Goal: Task Accomplishment & Management: Use online tool/utility

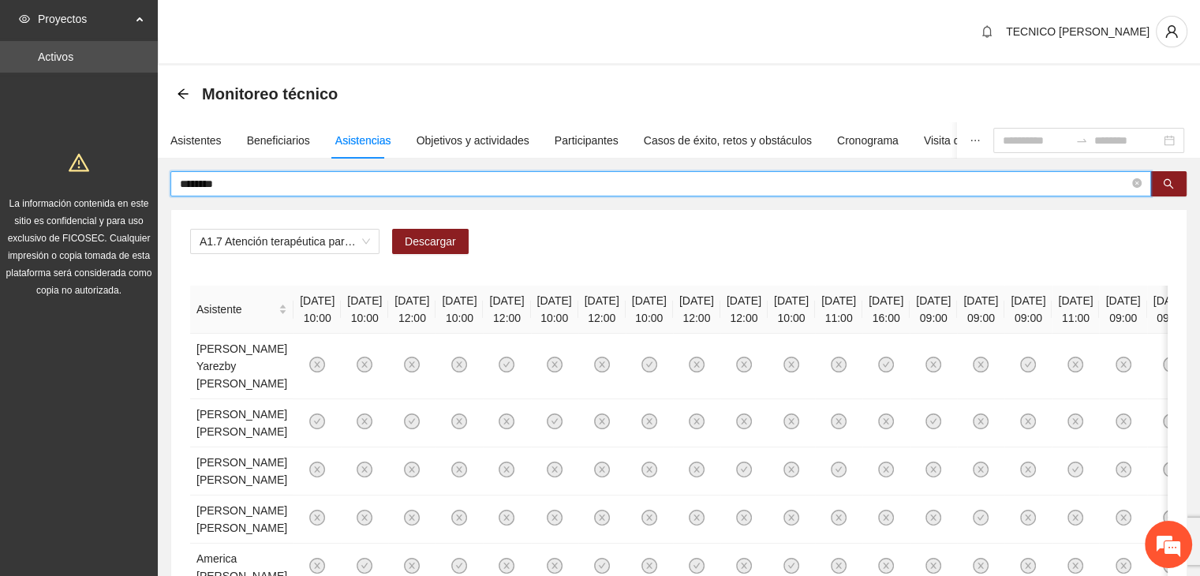
click at [353, 189] on input "********" at bounding box center [654, 183] width 949 height 17
type input "*"
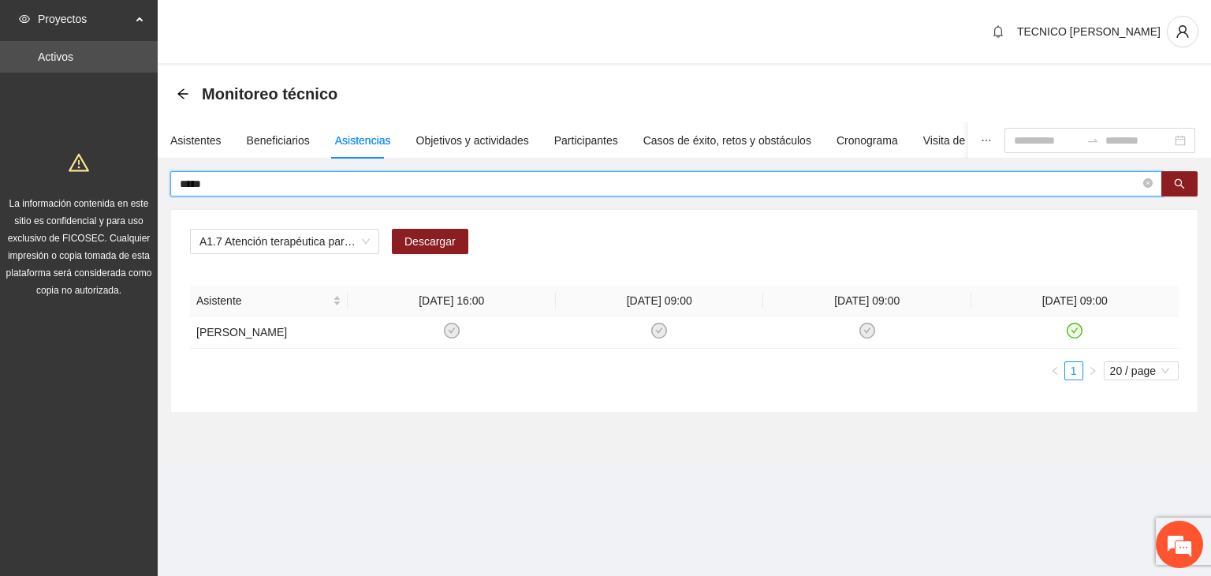
click at [412, 181] on input "*****" at bounding box center [660, 183] width 961 height 17
type input "*"
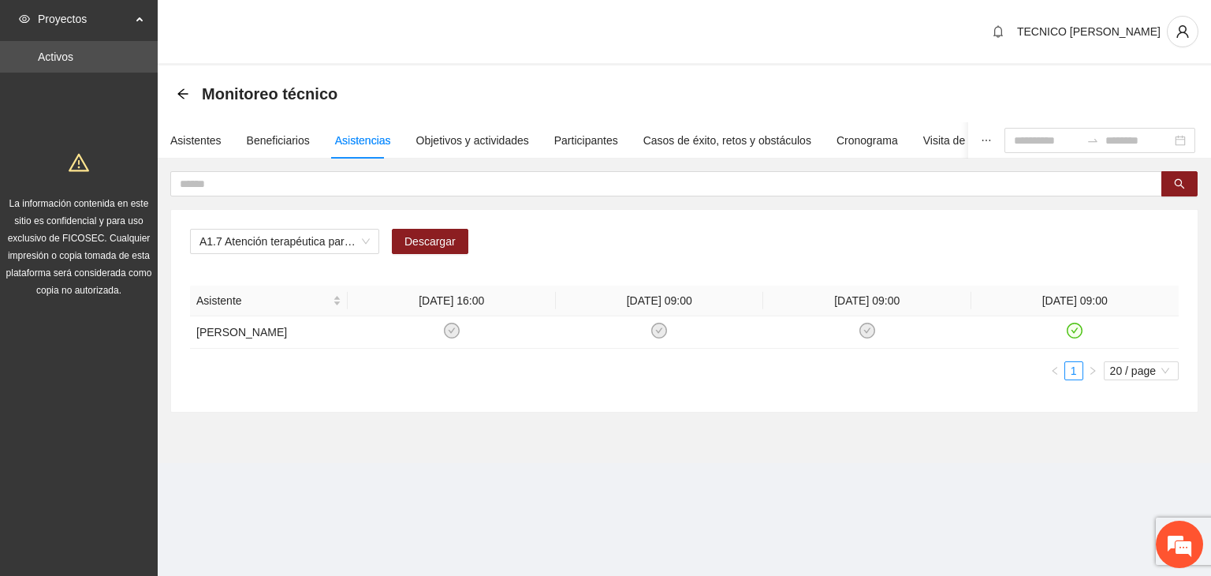
click at [185, 99] on div "Monitoreo técnico" at bounding box center [262, 93] width 170 height 25
click at [185, 93] on icon "arrow-left" at bounding box center [182, 93] width 10 height 10
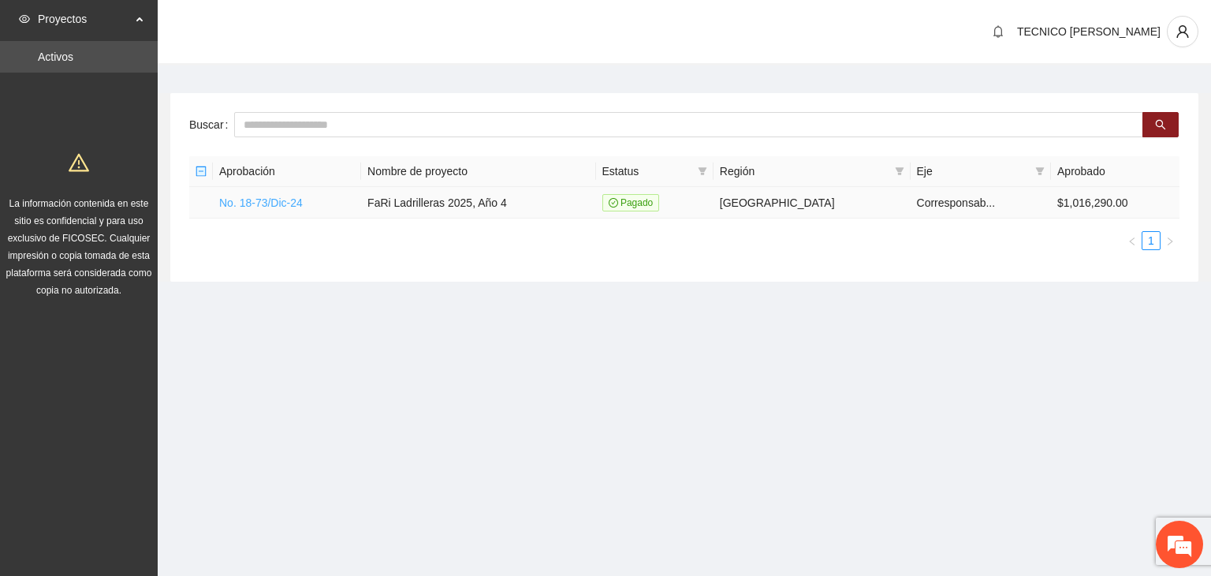
click at [268, 204] on link "No. 18-73/Dic-24" at bounding box center [261, 202] width 84 height 13
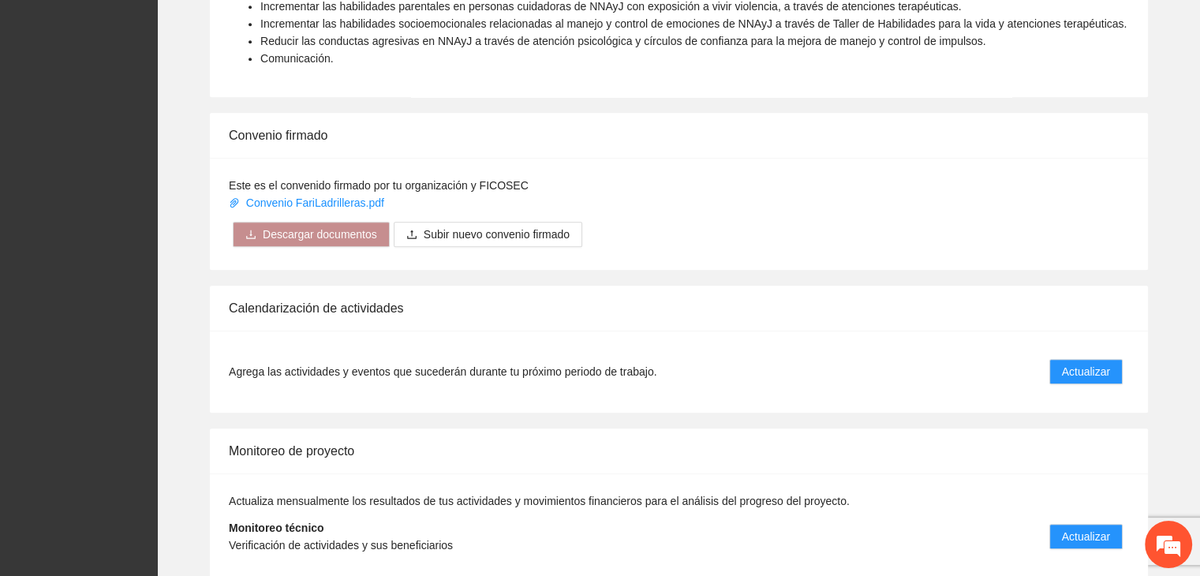
scroll to position [1196, 0]
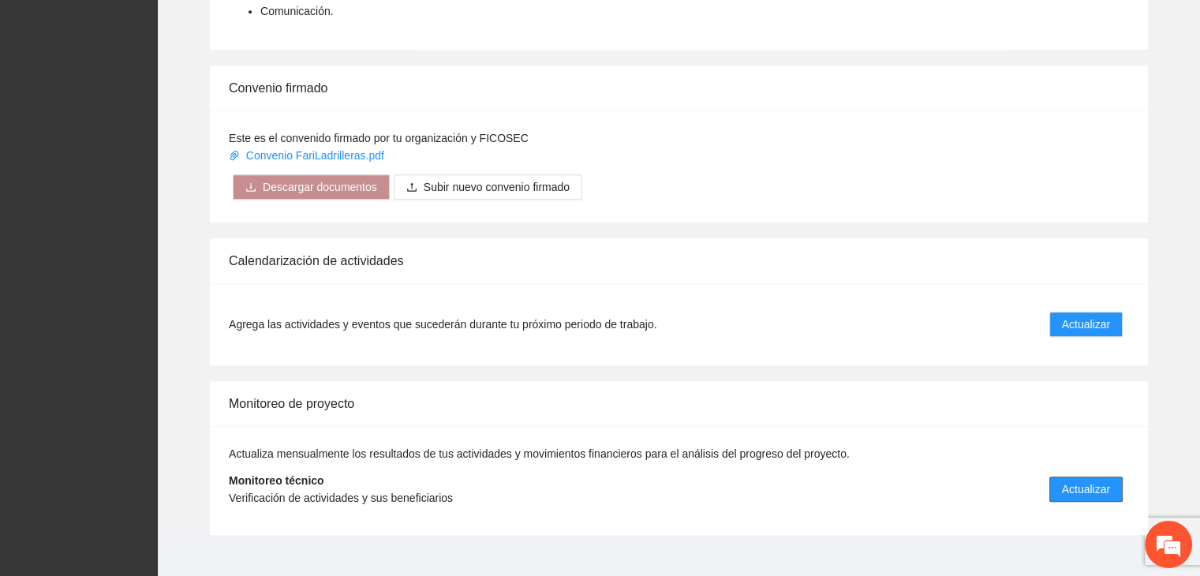
click at [1069, 480] on span "Actualizar" at bounding box center [1086, 488] width 48 height 17
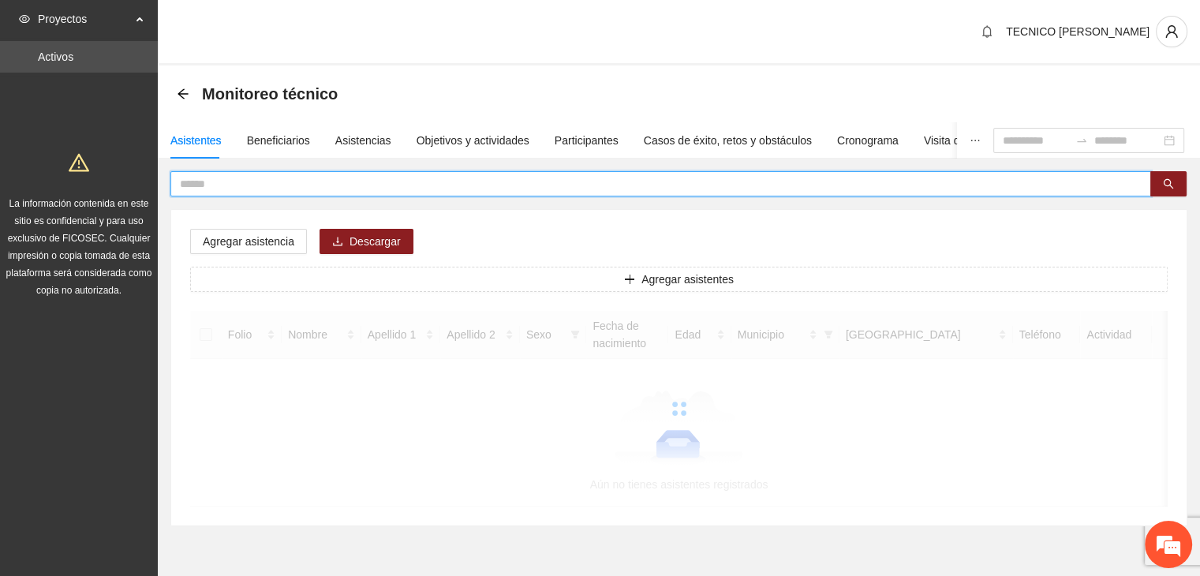
click at [252, 185] on input "text" at bounding box center [654, 183] width 949 height 17
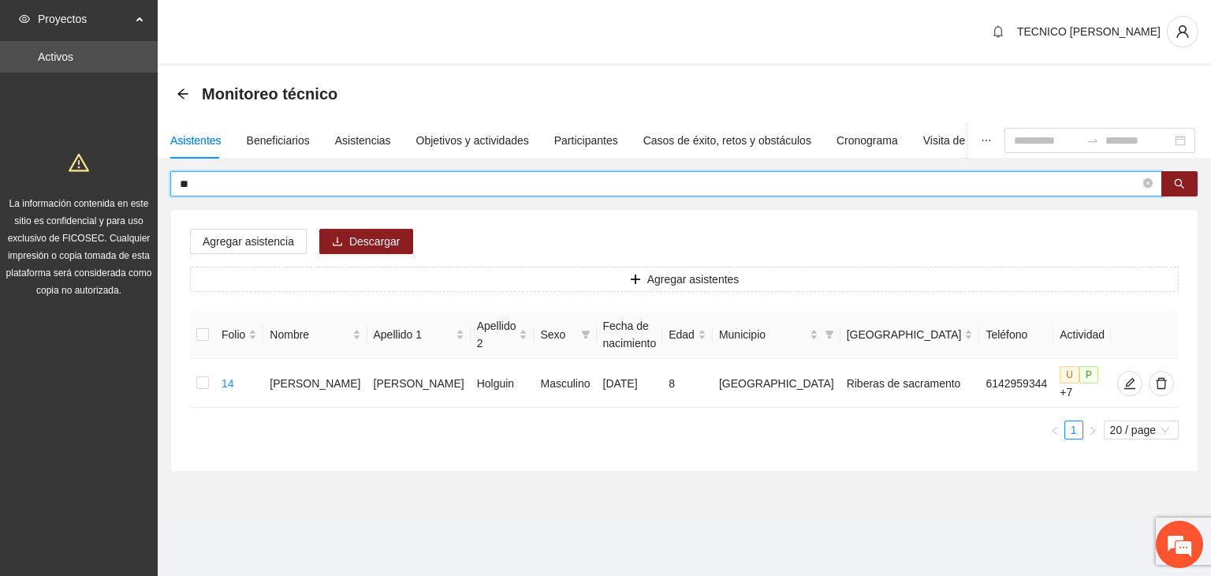
type input "*"
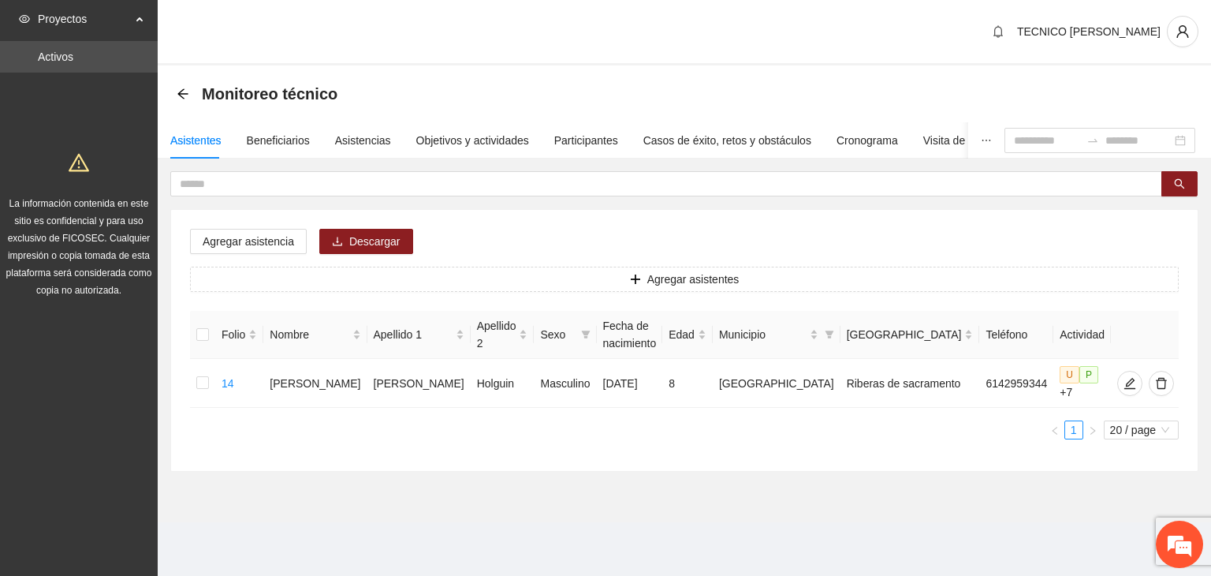
click at [326, 136] on div "Asistentes Beneficiarios Asistencias Objetivos y actividades Participantes Caso…" at bounding box center [614, 140] width 913 height 36
drag, startPoint x: 399, startPoint y: 127, endPoint x: 369, endPoint y: 136, distance: 31.2
click at [369, 136] on div "Asistentes Beneficiarios Asistencias Objetivos y actividades Participantes Caso…" at bounding box center [614, 140] width 913 height 36
click at [369, 136] on div "Asistencias" at bounding box center [363, 140] width 56 height 17
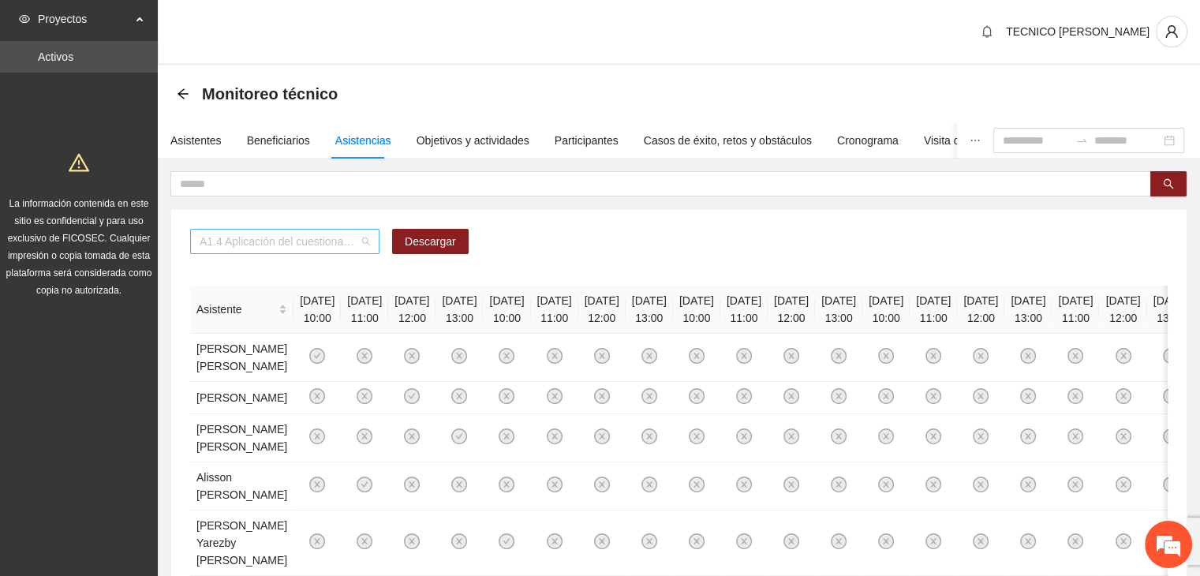
click at [230, 247] on span "A1.4 Aplicación del cuestionario MENA PRE y POST" at bounding box center [285, 241] width 170 height 24
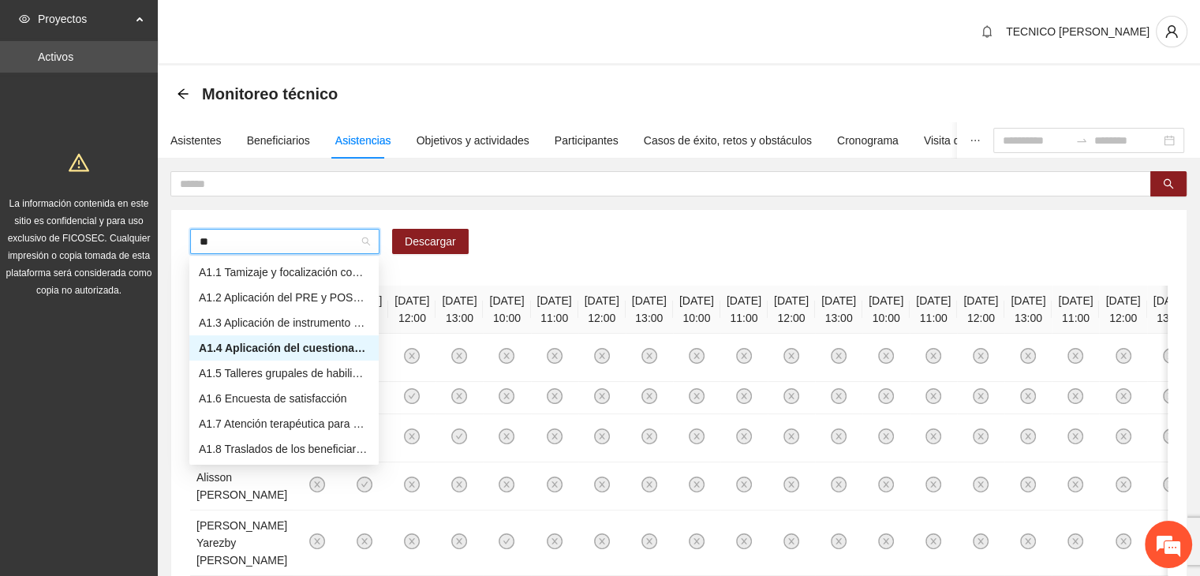
type input "***"
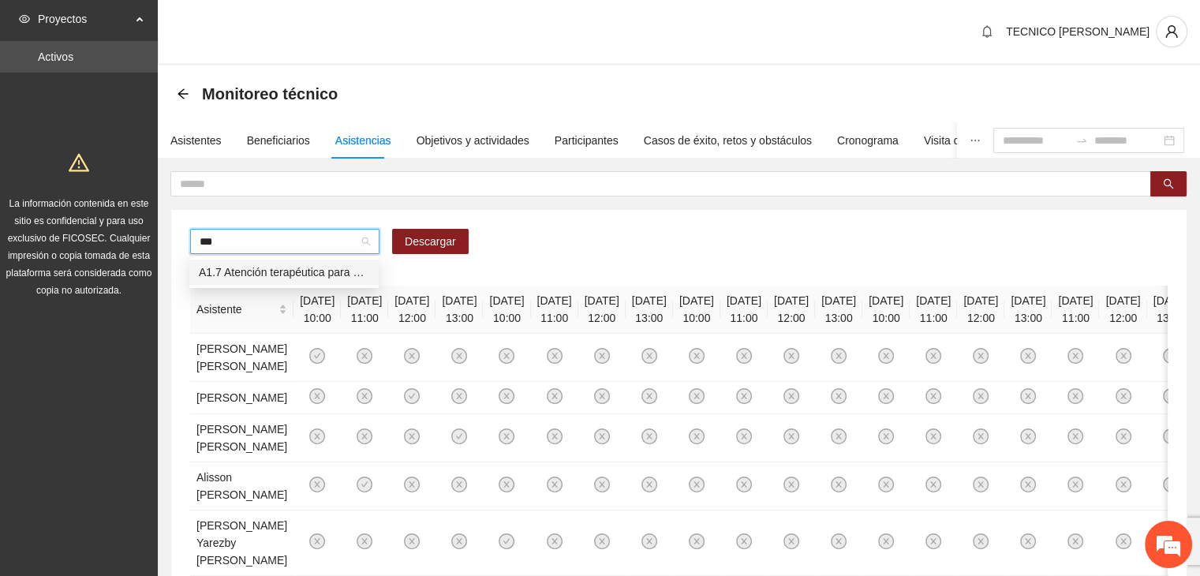
click at [244, 268] on div "A1.7 Atención terapéutica para el incremento de habilidades socioemocionales a …" at bounding box center [284, 271] width 170 height 17
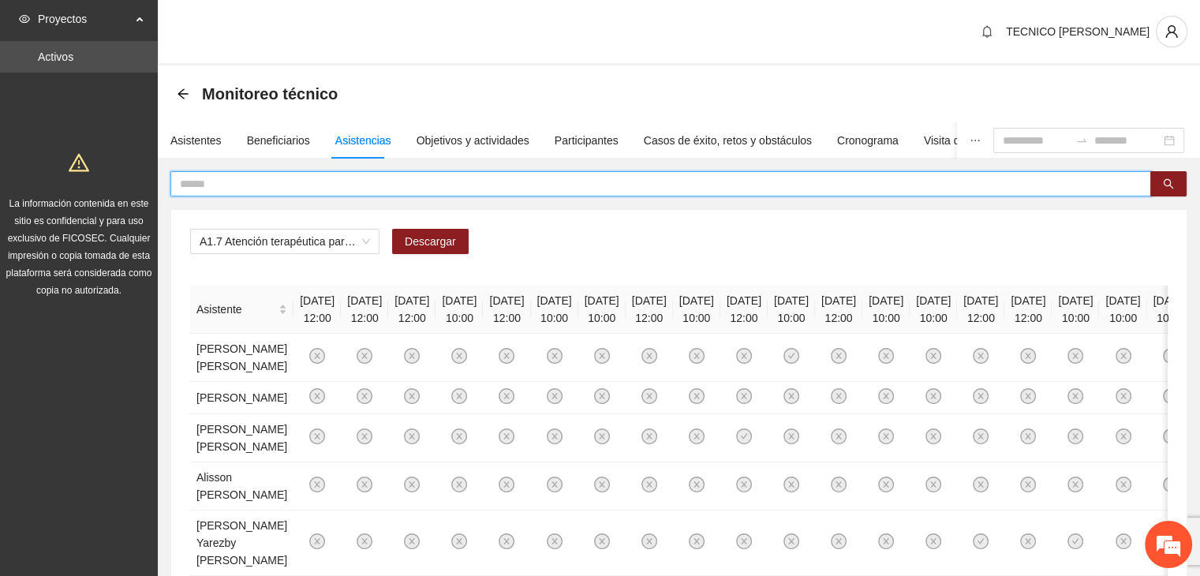
click at [230, 177] on input "text" at bounding box center [654, 183] width 949 height 17
type input "*****"
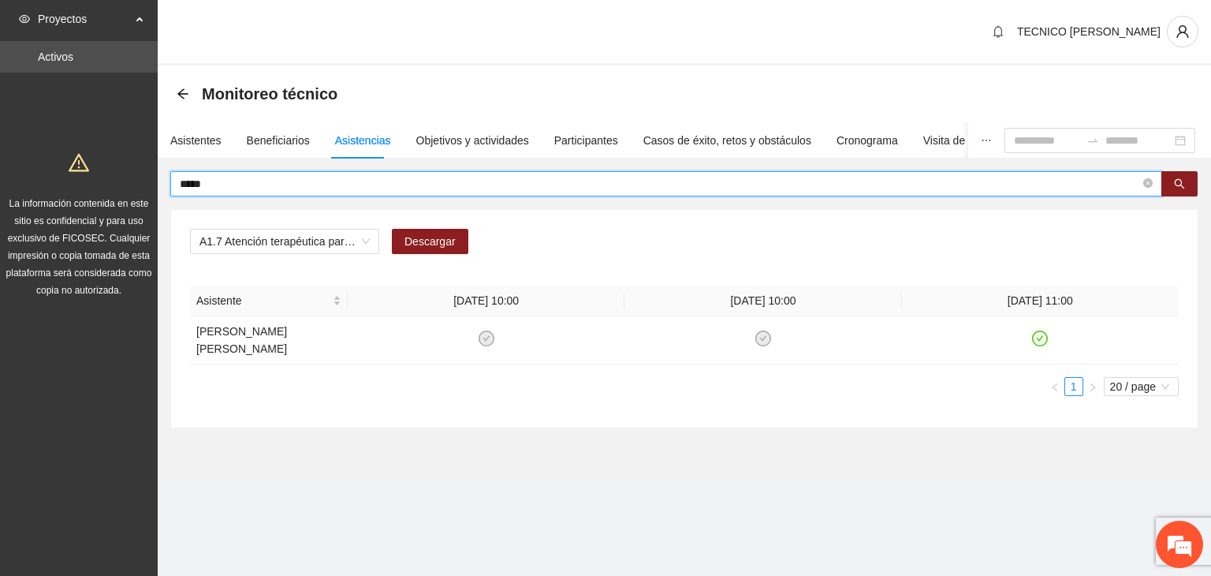
click at [230, 177] on input "*****" at bounding box center [660, 183] width 961 height 17
drag, startPoint x: 230, startPoint y: 177, endPoint x: 167, endPoint y: 185, distance: 63.5
click at [167, 185] on div "***** A1.7 Atención terapéutica para el incremento de habilidades socioemociona…" at bounding box center [685, 299] width 1054 height 257
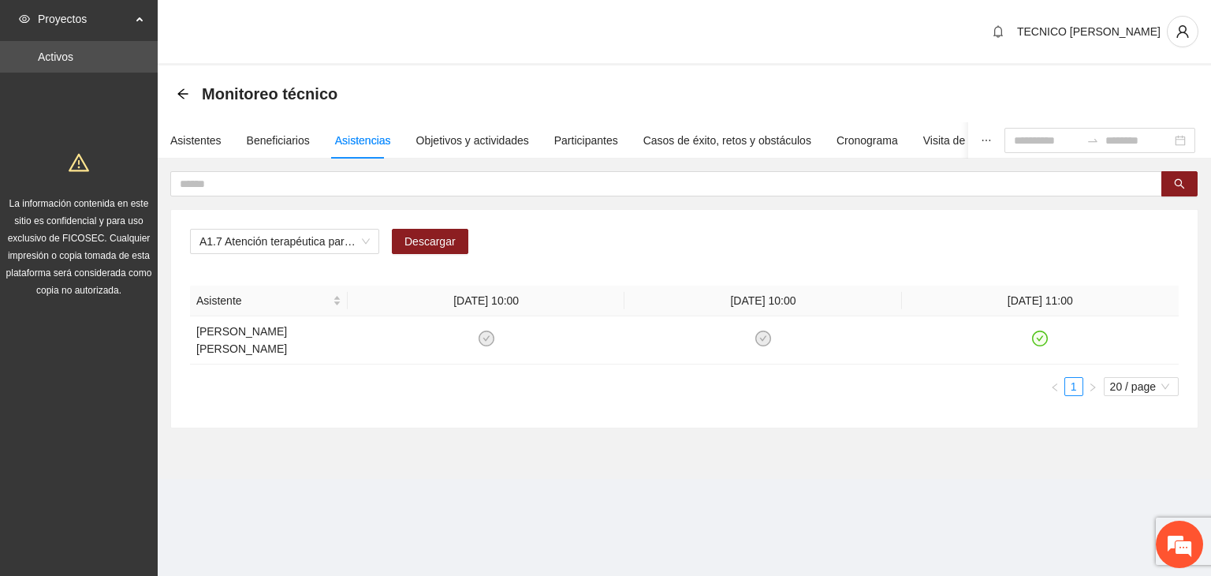
click at [176, 89] on div "Monitoreo técnico" at bounding box center [685, 93] width 1054 height 57
click at [183, 91] on icon "arrow-left" at bounding box center [183, 94] width 13 height 13
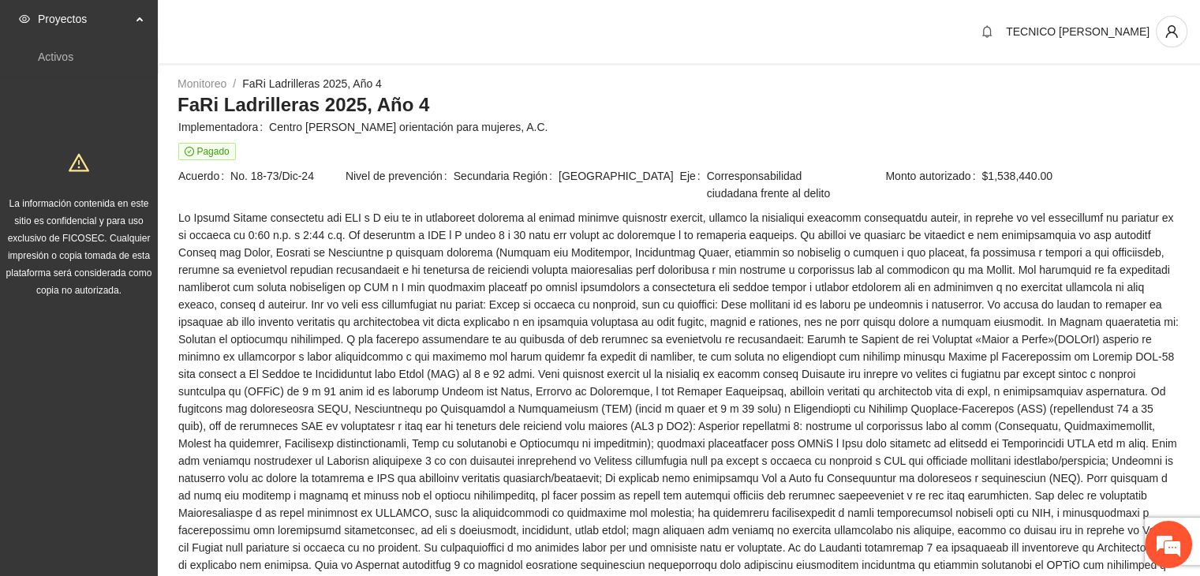
scroll to position [1196, 0]
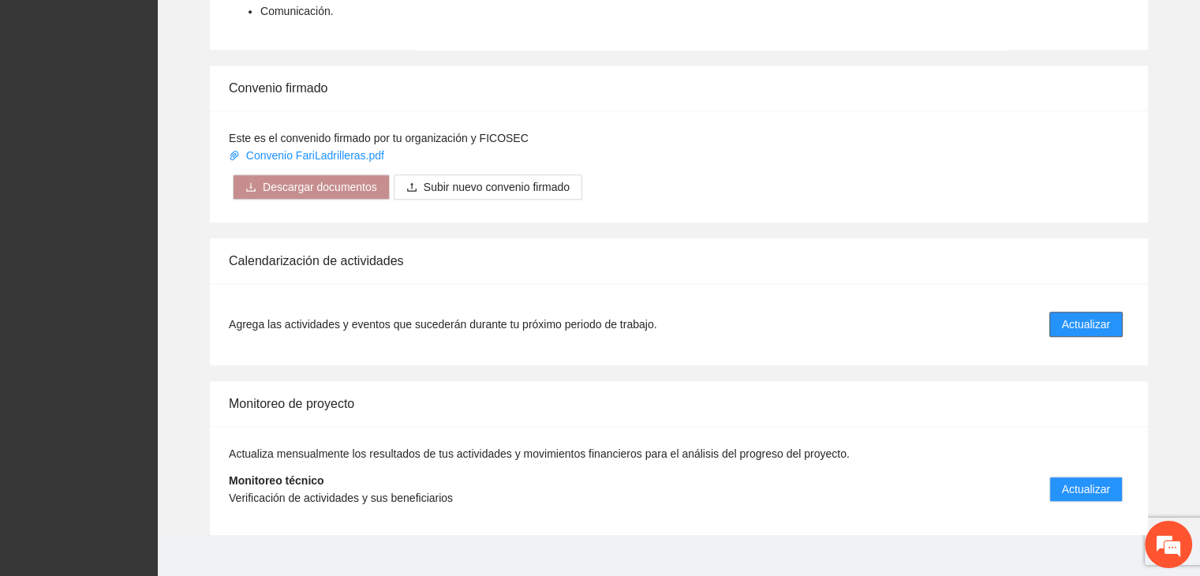
click at [1102, 315] on span "Actualizar" at bounding box center [1086, 323] width 48 height 17
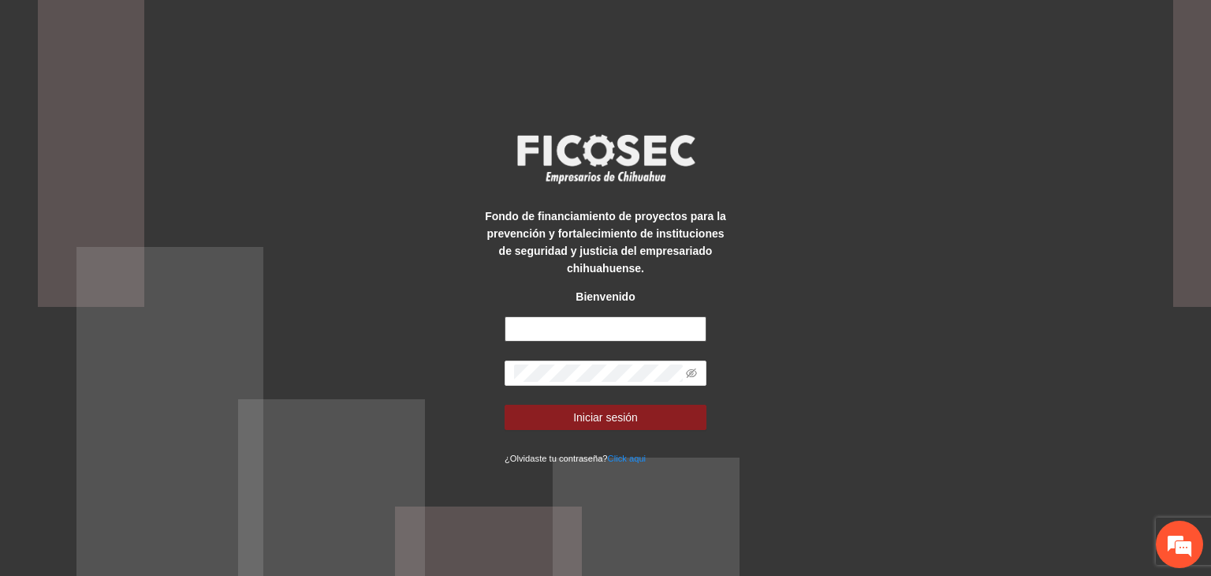
click at [525, 323] on input "text" at bounding box center [606, 328] width 202 height 25
type input "**********"
click at [505, 405] on button "Iniciar sesión" at bounding box center [606, 417] width 202 height 25
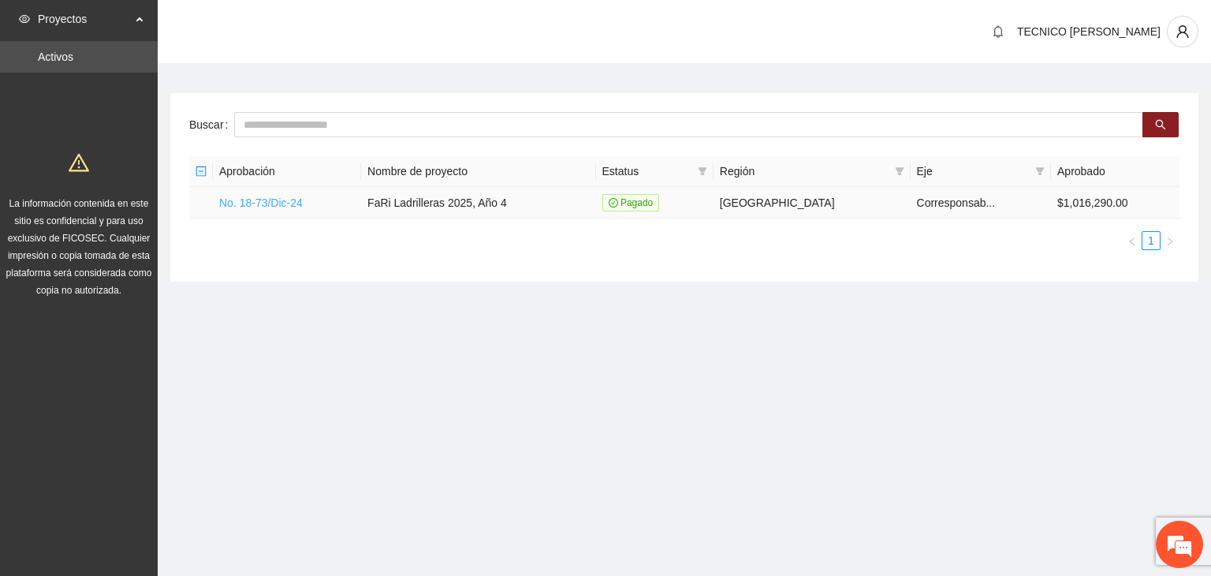
click at [300, 200] on link "No. 18-73/Dic-24" at bounding box center [261, 202] width 84 height 13
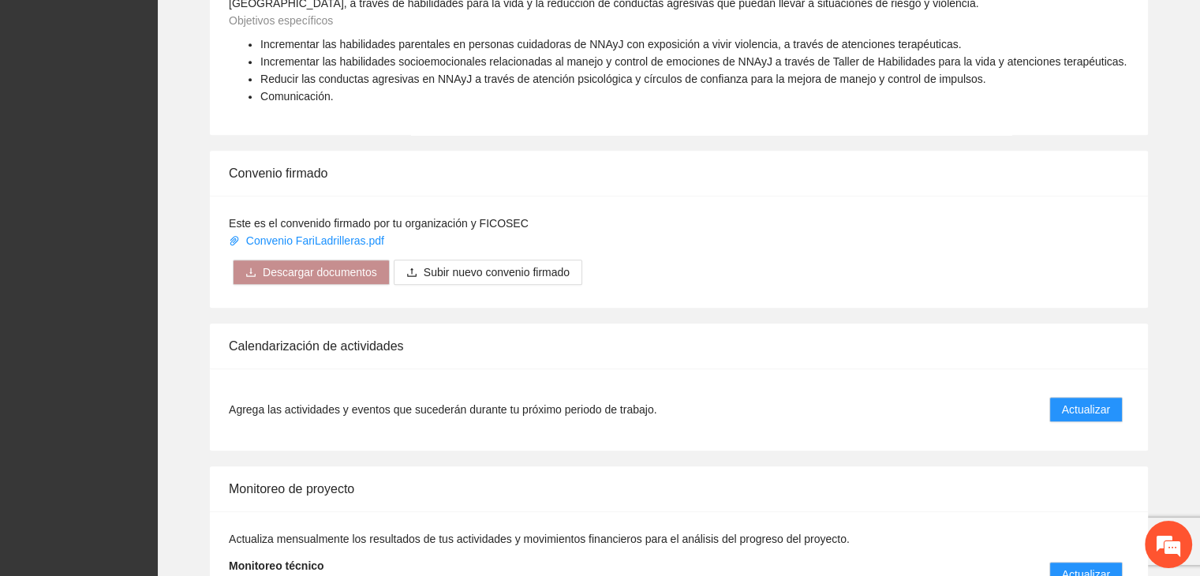
scroll to position [1196, 0]
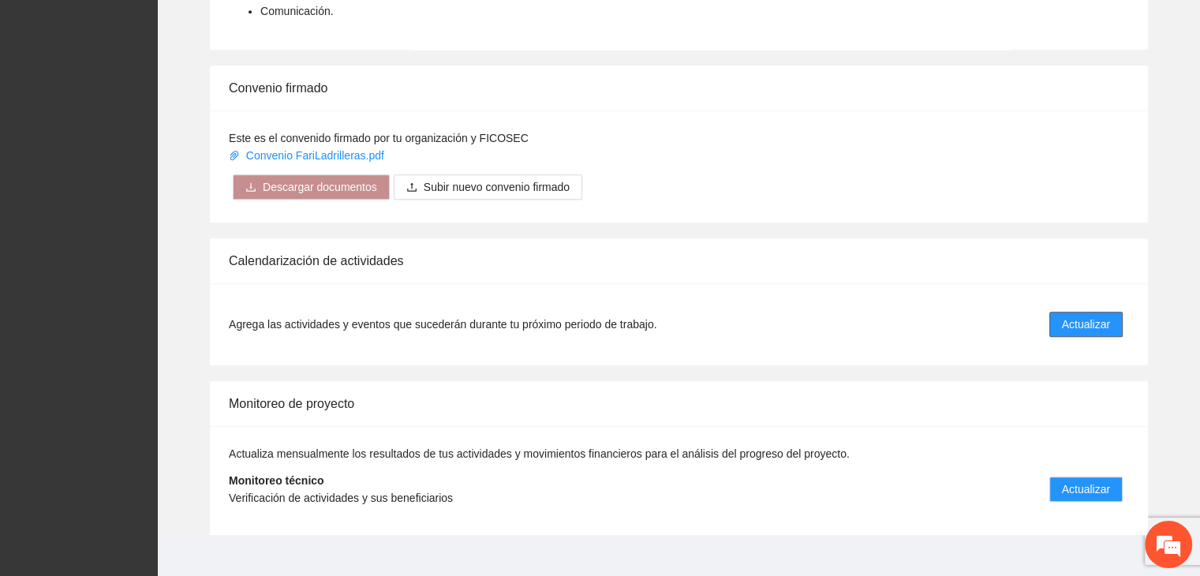
click at [1079, 315] on span "Actualizar" at bounding box center [1086, 323] width 48 height 17
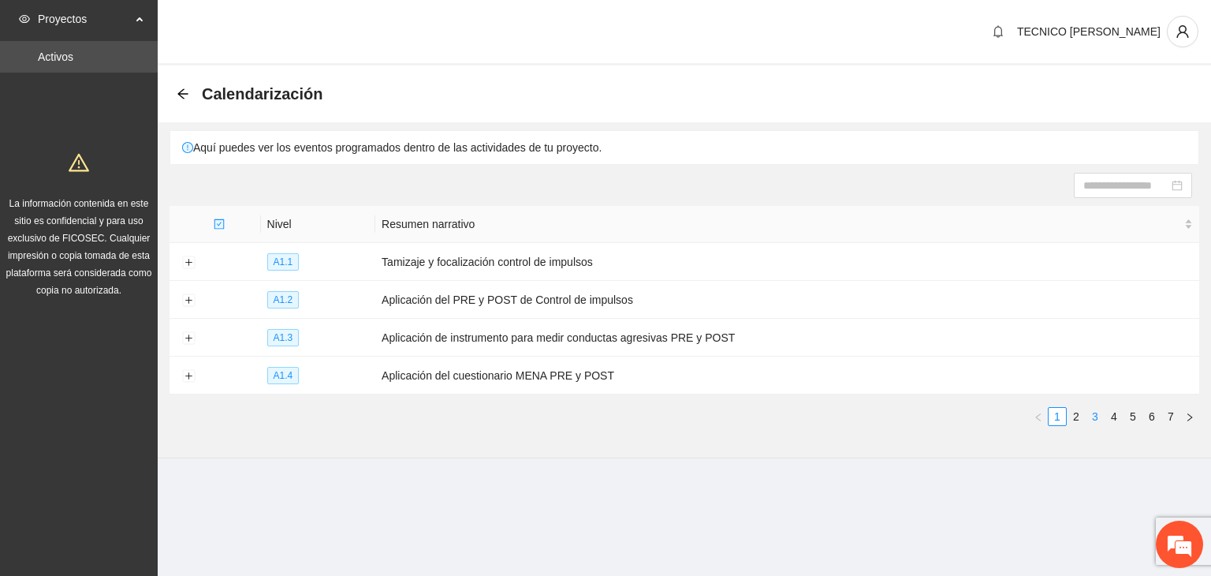
click at [1095, 416] on link "3" at bounding box center [1095, 416] width 17 height 17
click at [1080, 418] on link "2" at bounding box center [1076, 416] width 17 height 17
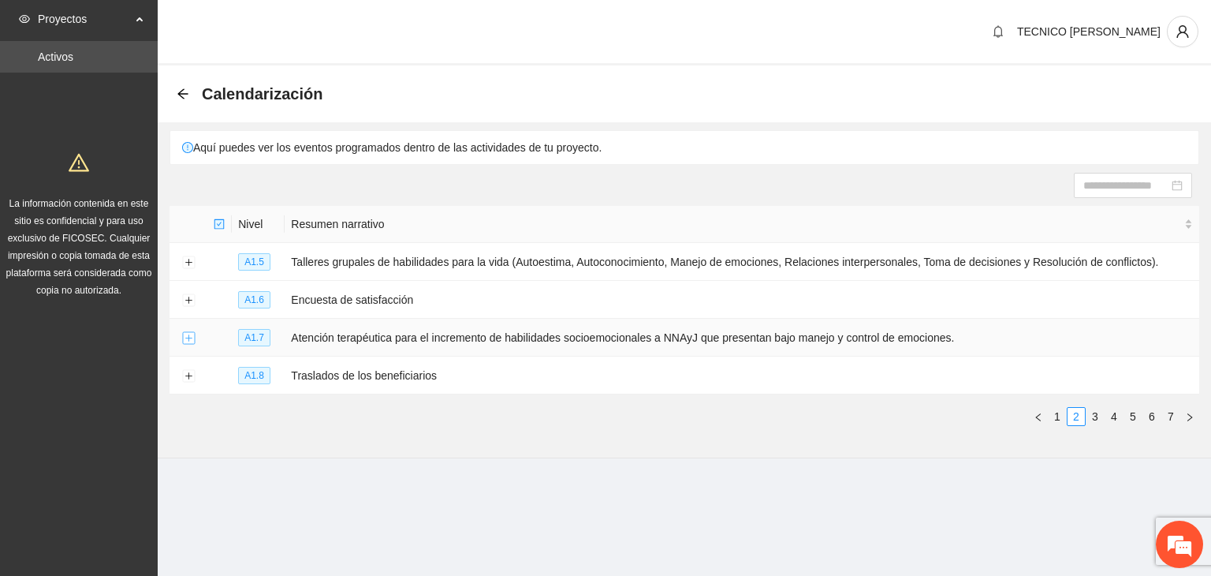
drag, startPoint x: 179, startPoint y: 337, endPoint x: 190, endPoint y: 338, distance: 11.2
click at [190, 338] on td at bounding box center [189, 338] width 38 height 38
click at [190, 338] on button "Expand row" at bounding box center [188, 338] width 13 height 13
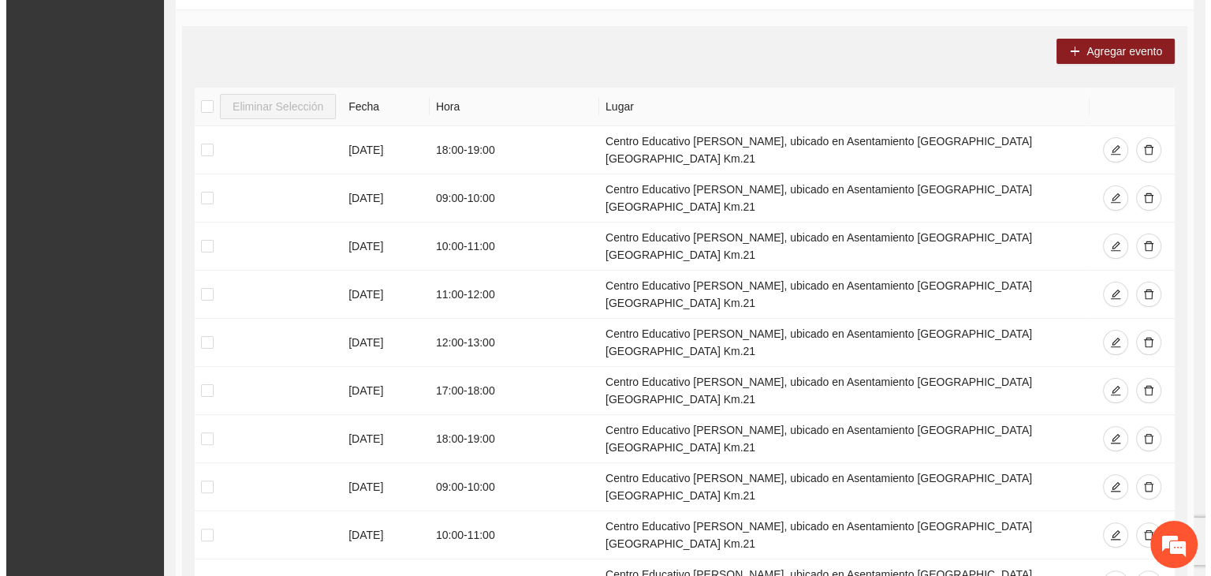
scroll to position [353, 0]
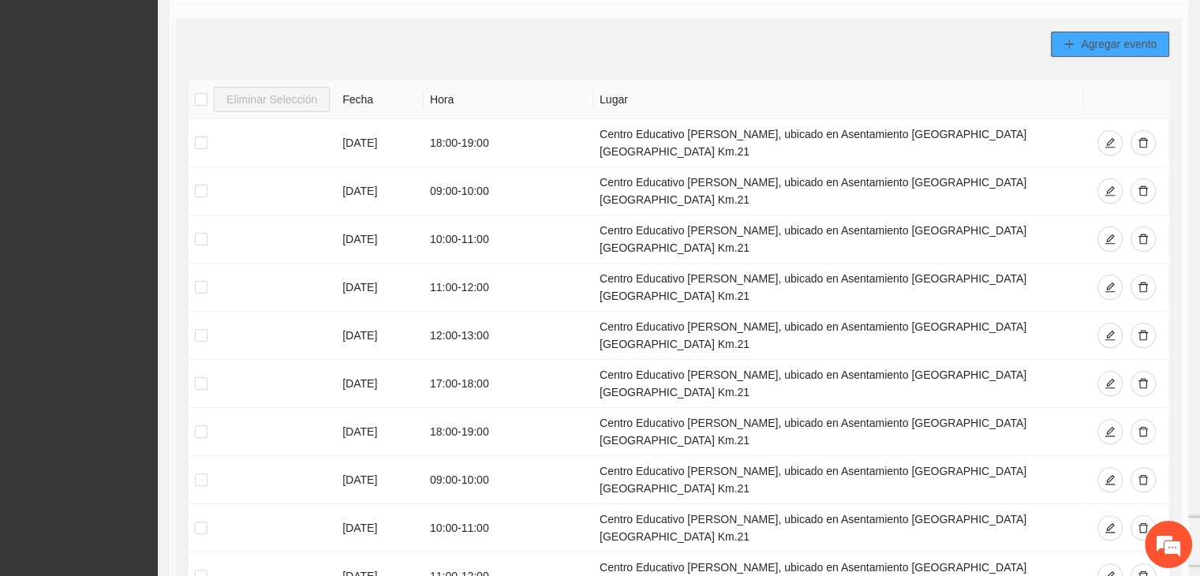
click at [1103, 51] on button "Agregar evento" at bounding box center [1109, 44] width 118 height 25
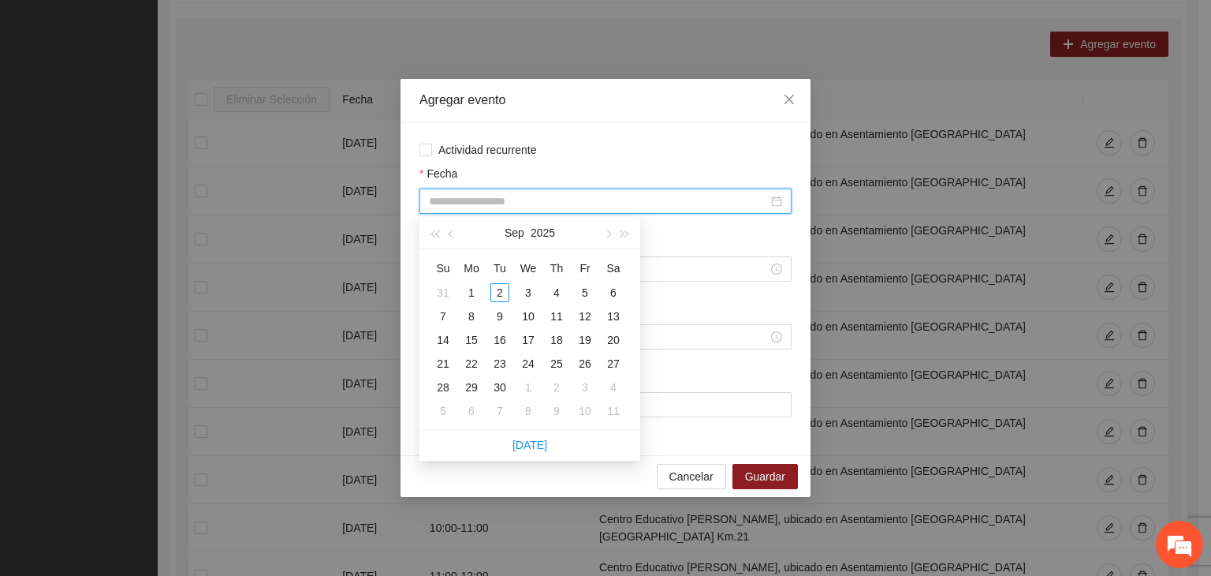
click at [636, 207] on input "Fecha" at bounding box center [598, 200] width 339 height 17
type input "**********"
click at [500, 293] on div "2" at bounding box center [500, 292] width 19 height 19
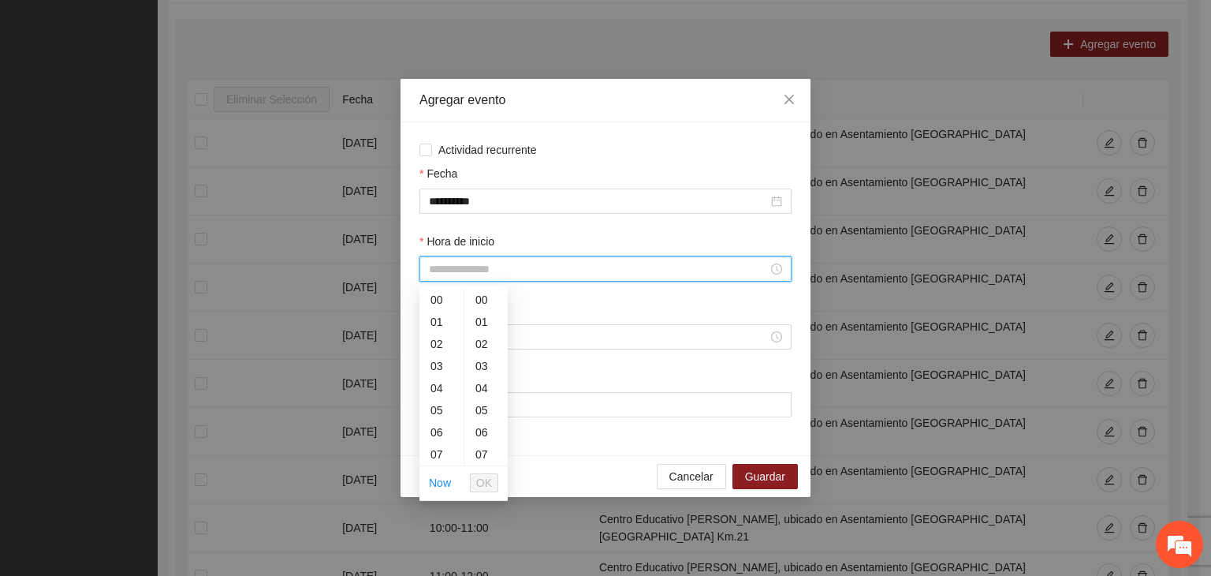
click at [541, 267] on input "Hora de inicio" at bounding box center [598, 268] width 339 height 17
click at [446, 378] on div "09" at bounding box center [442, 377] width 44 height 22
type input "*****"
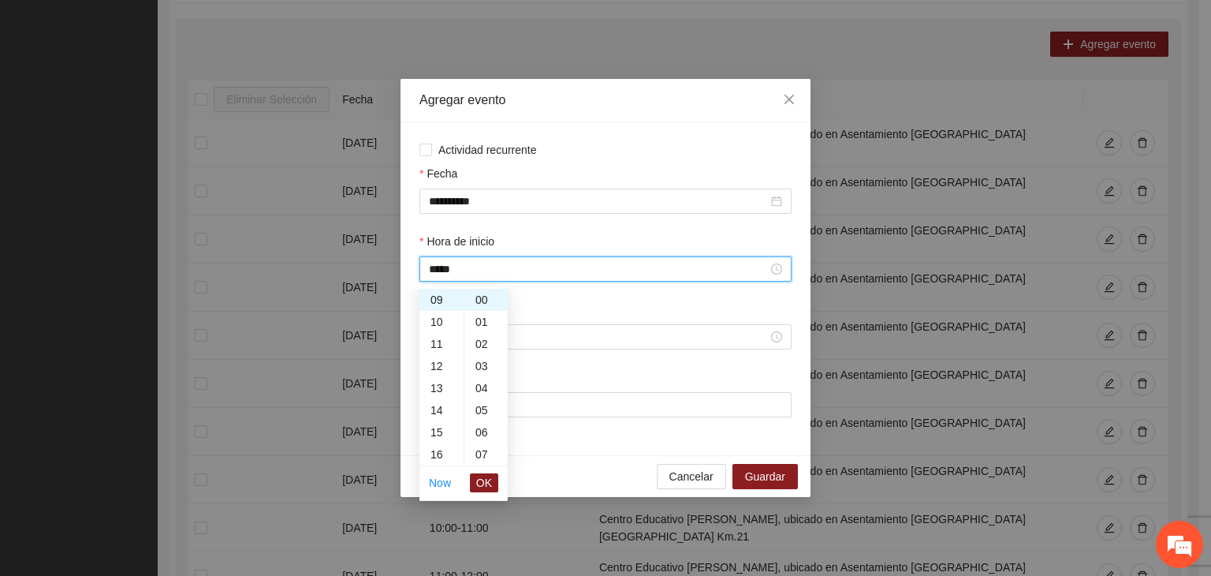
click at [483, 471] on li "OK" at bounding box center [484, 482] width 28 height 27
click at [486, 479] on span "OK" at bounding box center [484, 482] width 16 height 17
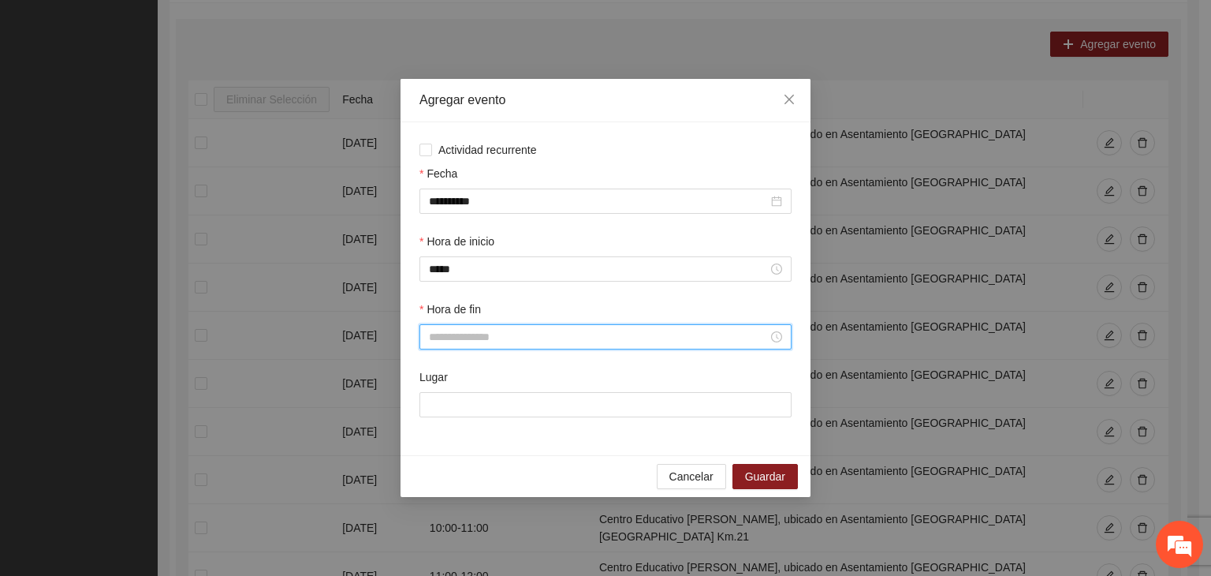
click at [472, 335] on input "Hora de fin" at bounding box center [598, 336] width 339 height 17
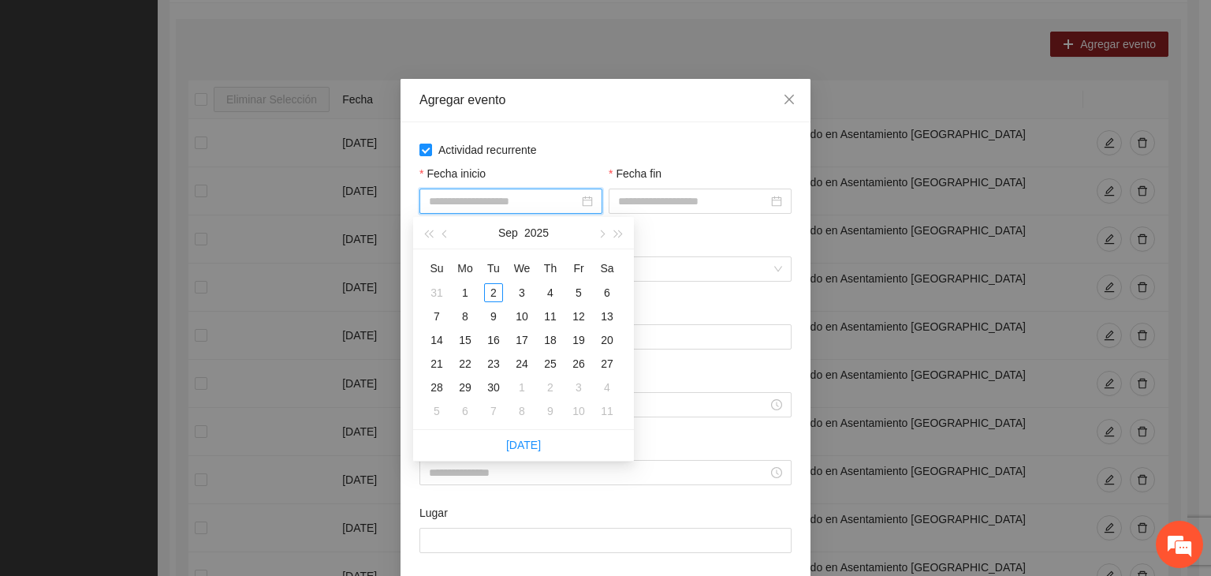
click at [463, 197] on input "Fecha inicio" at bounding box center [504, 200] width 150 height 17
type input "**********"
click at [580, 111] on div "Agregar evento" at bounding box center [606, 100] width 410 height 43
